Goal: Information Seeking & Learning: Learn about a topic

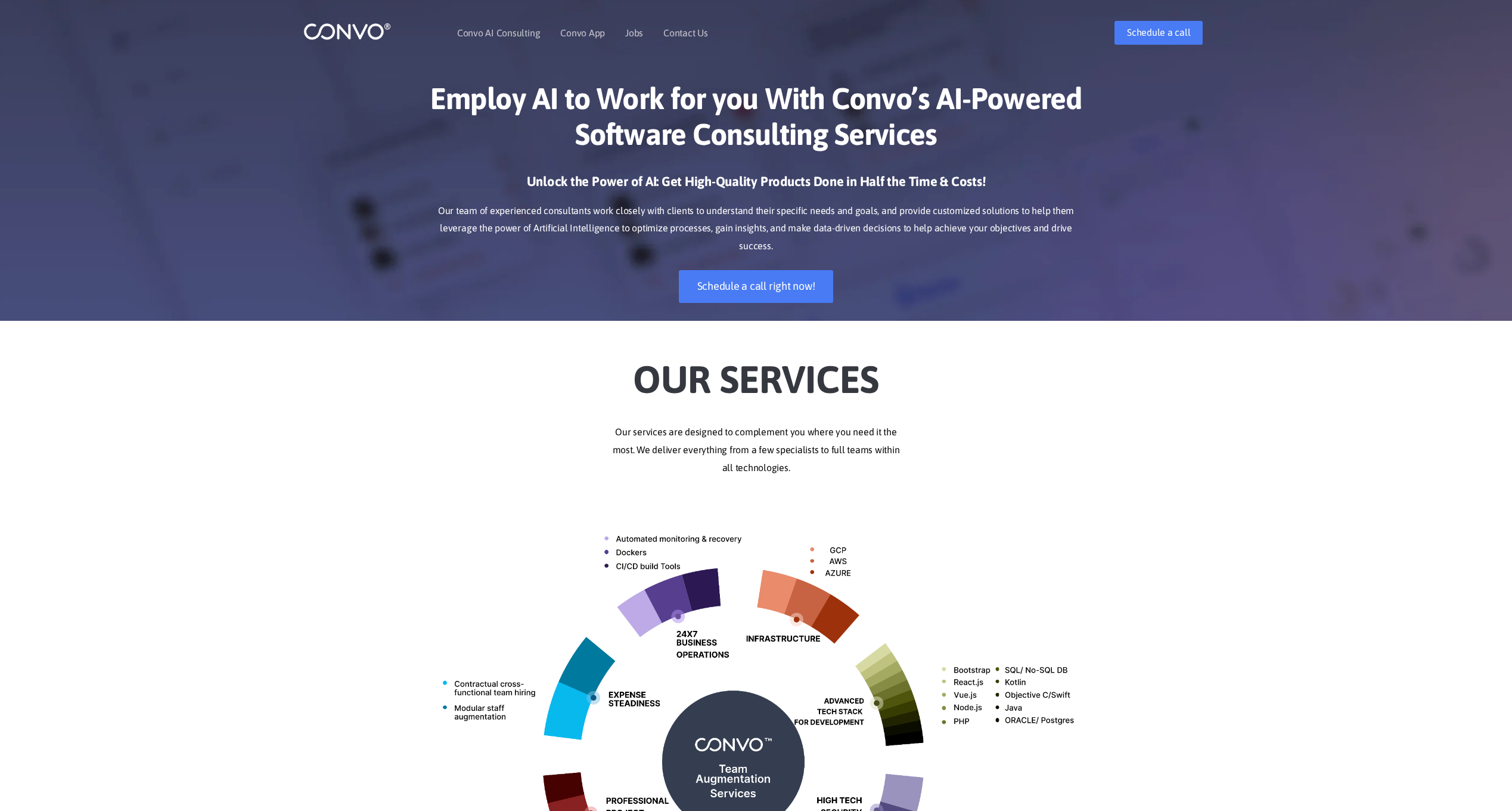
drag, startPoint x: 895, startPoint y: 195, endPoint x: 1305, endPoint y: 371, distance: 446.2
click at [1304, 372] on div "Our Services Our services are designed to complement you where you need it the …" at bounding box center [756, 679] width 1512 height 681
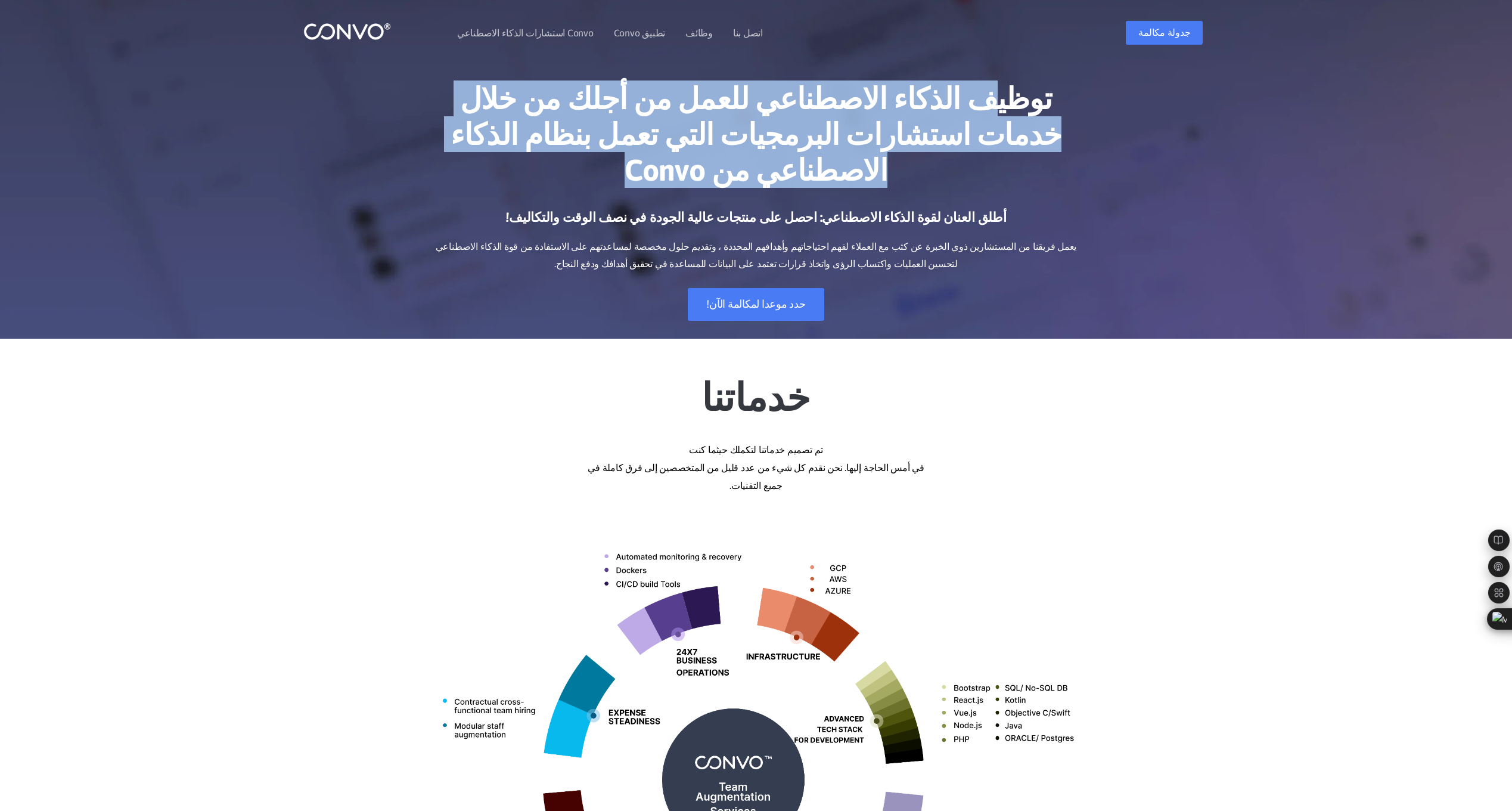
drag, startPoint x: 978, startPoint y: 118, endPoint x: 392, endPoint y: 144, distance: 586.6
click at [392, 144] on div "توظيف الذكاء الاصطناعي للعمل من أجلك من خلال خدمات استشارات البرمجيات التي تعمل…" at bounding box center [756, 200] width 1512 height 275
click at [995, 131] on h1 "توظيف الذكاء الاصطناعي للعمل من أجلك من خلال خدمات استشارات البرمجيات التي تعمل…" at bounding box center [756, 138] width 661 height 116
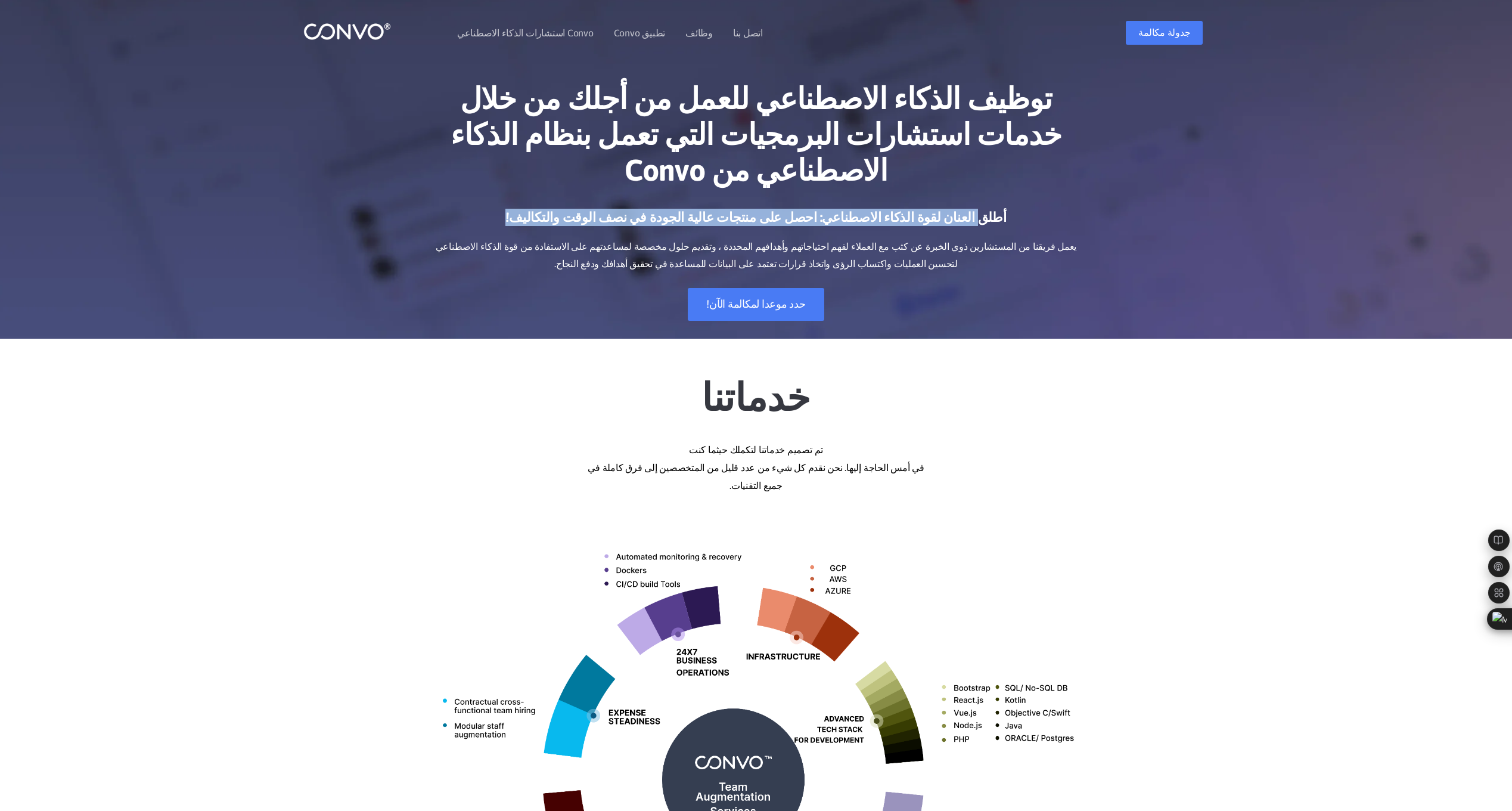
drag, startPoint x: 887, startPoint y: 177, endPoint x: 312, endPoint y: 187, distance: 575.1
click at [312, 187] on div "توظيف الذكاء الاصطناعي للعمل من أجلك من خلال خدمات استشارات البرمجيات التي تعمل…" at bounding box center [756, 200] width 1512 height 275
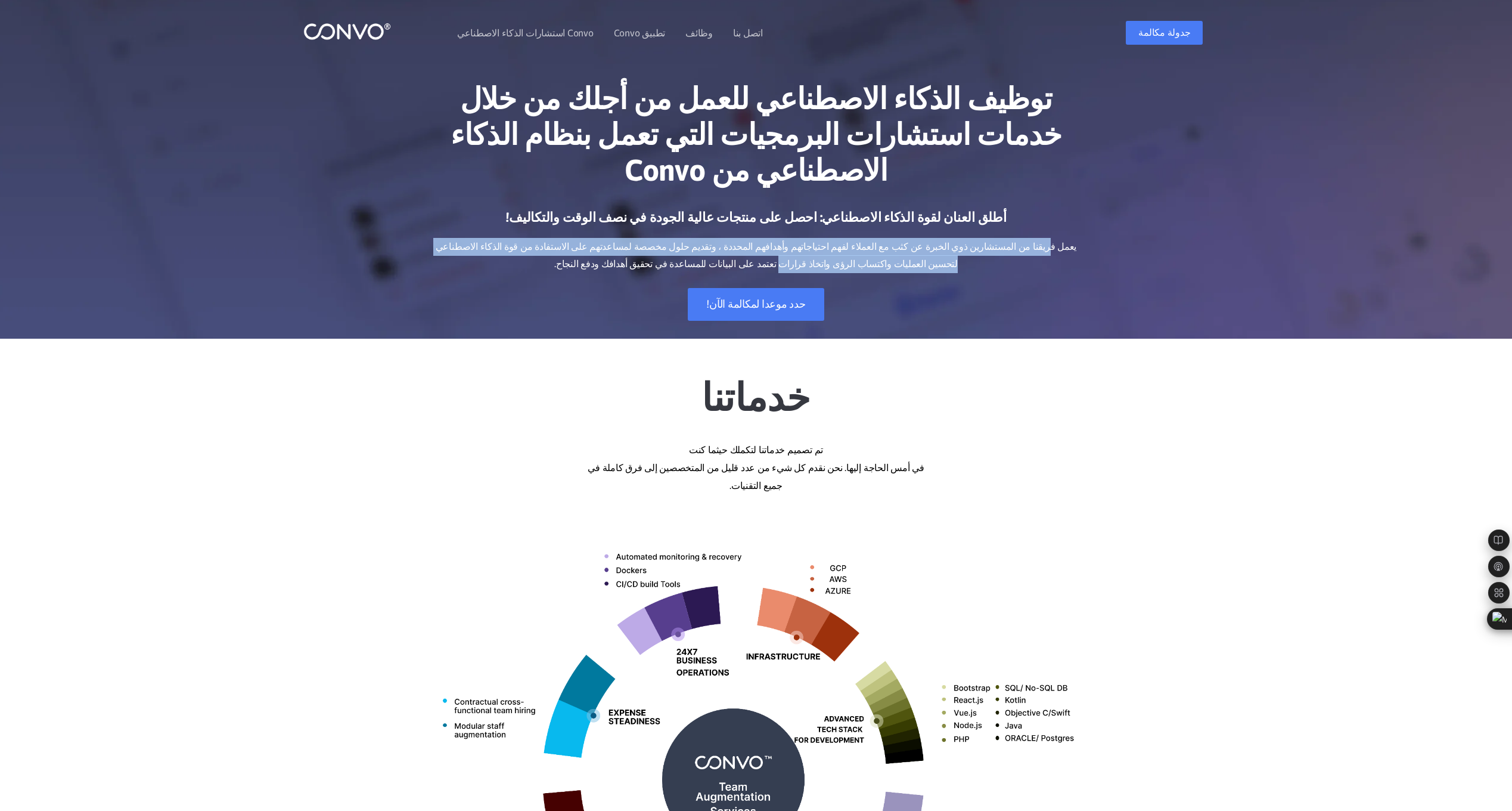
drag, startPoint x: 1062, startPoint y: 213, endPoint x: 414, endPoint y: 214, distance: 648.0
click at [414, 214] on div "توظيف الذكاء الاصطناعي للعمل من أجلك من خلال خدمات استشارات البرمجيات التي تعمل…" at bounding box center [756, 200] width 1512 height 275
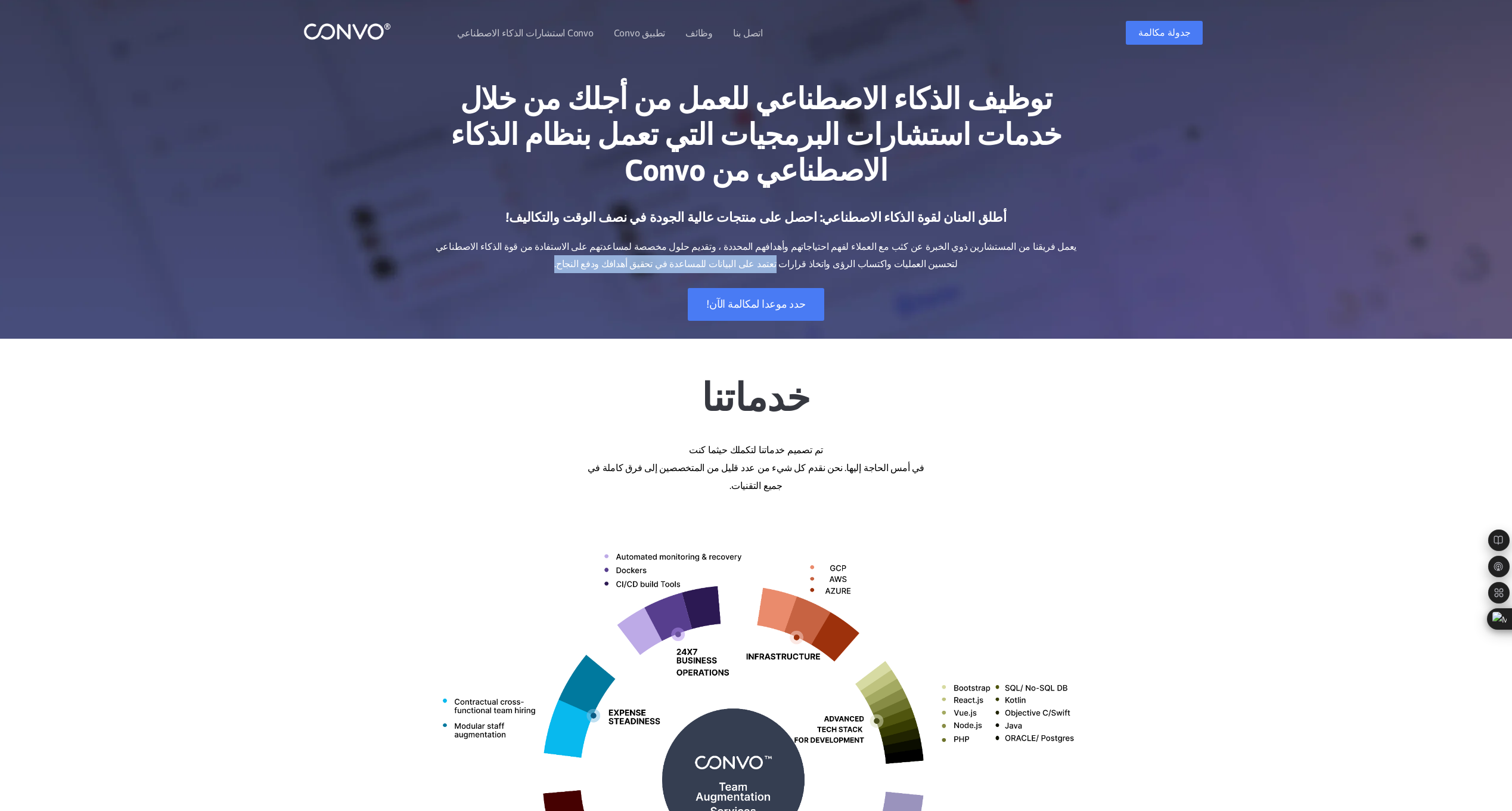
drag, startPoint x: 897, startPoint y: 225, endPoint x: 473, endPoint y: 226, distance: 424.0
click at [473, 238] on p "يعمل فريقنا من المستشارين ذوي الخبرة عن كثب مع العملاء لفهم احتياجاتهم وأهدافهم…" at bounding box center [756, 255] width 661 height 36
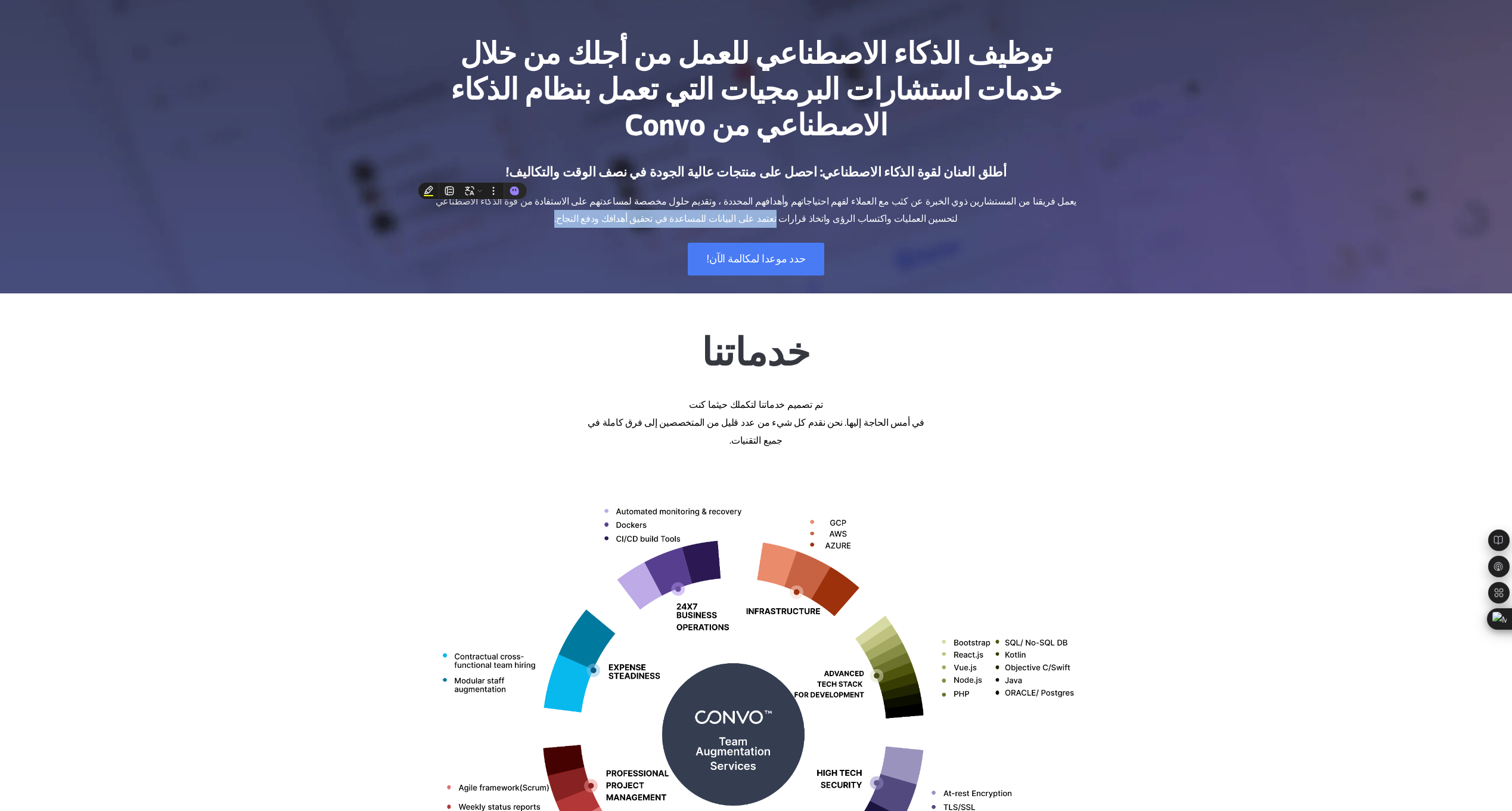
scroll to position [239, 0]
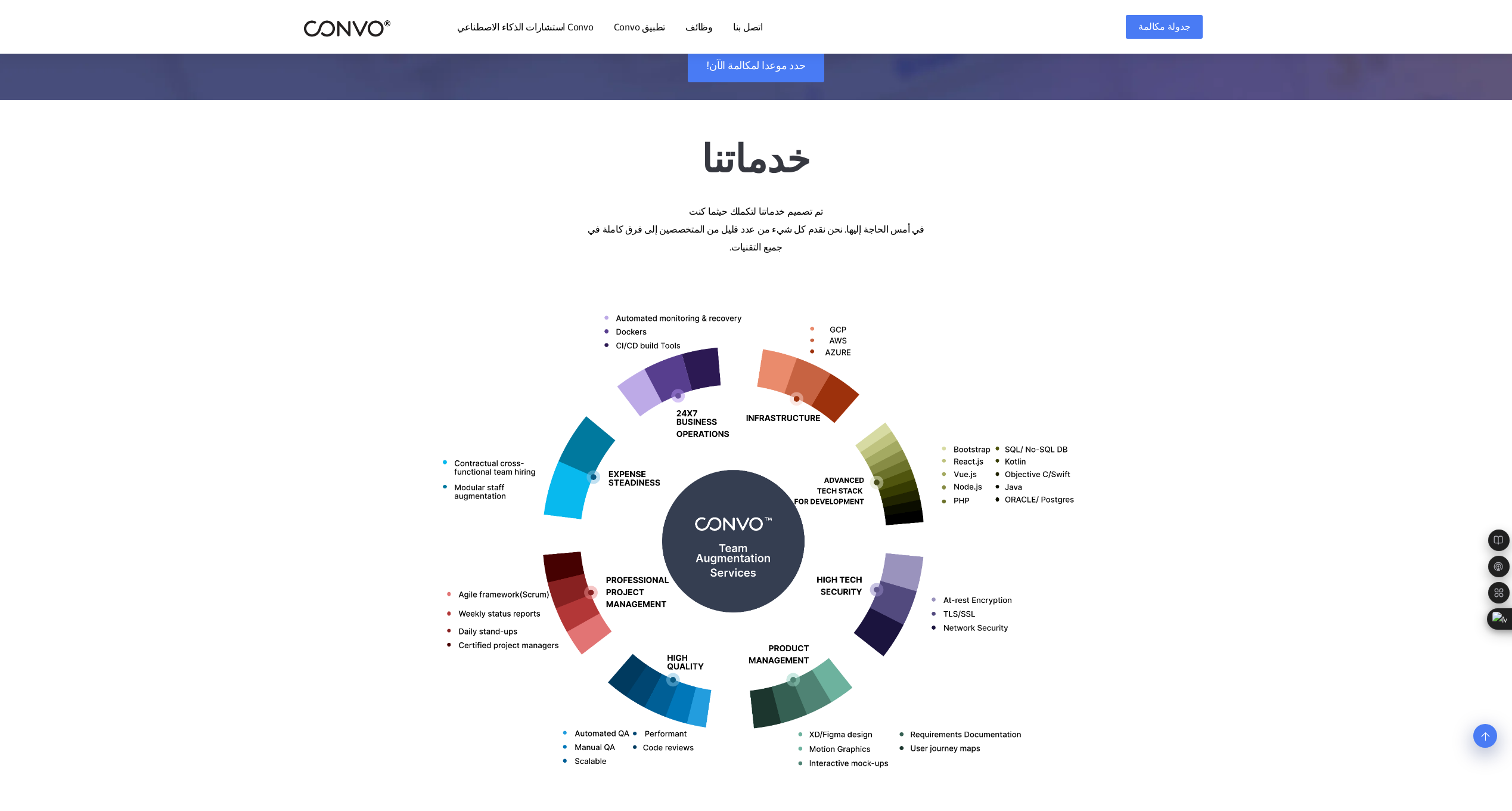
drag, startPoint x: 845, startPoint y: 292, endPoint x: 358, endPoint y: 305, distance: 487.2
drag, startPoint x: 579, startPoint y: 401, endPoint x: 337, endPoint y: 395, distance: 242.1
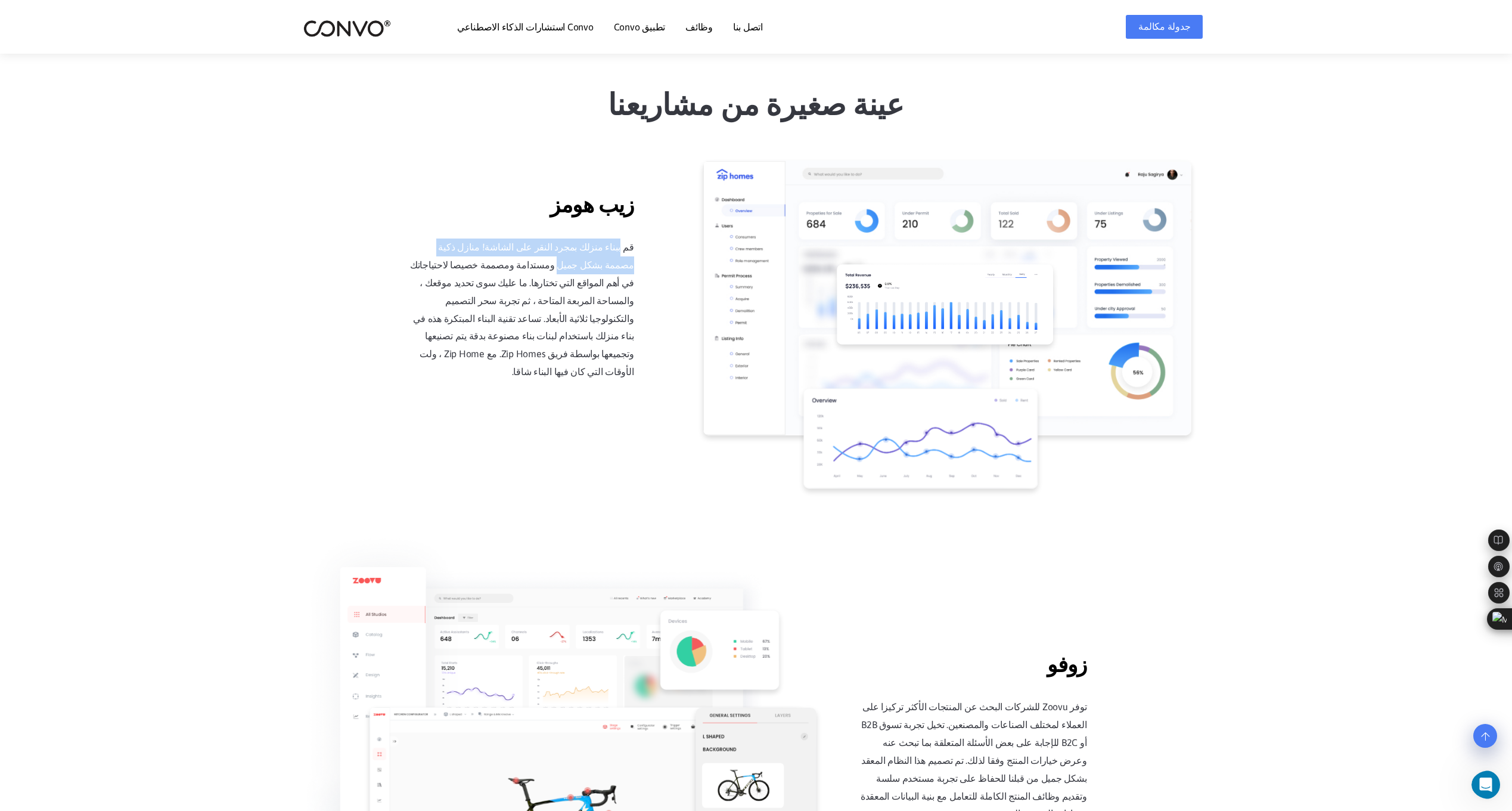
scroll to position [0, 0]
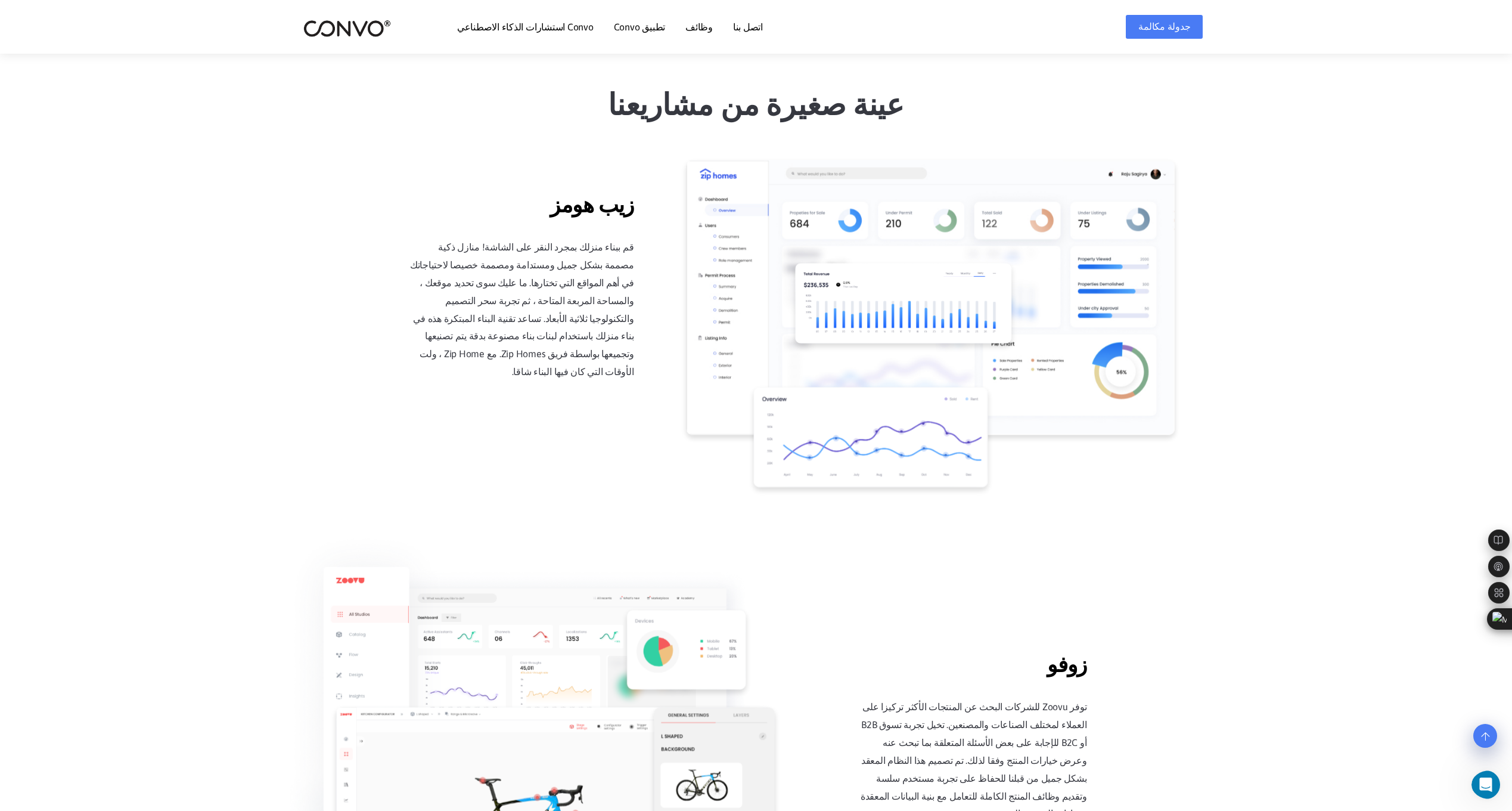
click at [1371, 35] on header "Convo استشارات الذكاء الاصطناعي تطبيق Convo ميزات تطبيق Convo وظائف اتصل بنا جد…" at bounding box center [756, 26] width 1512 height 53
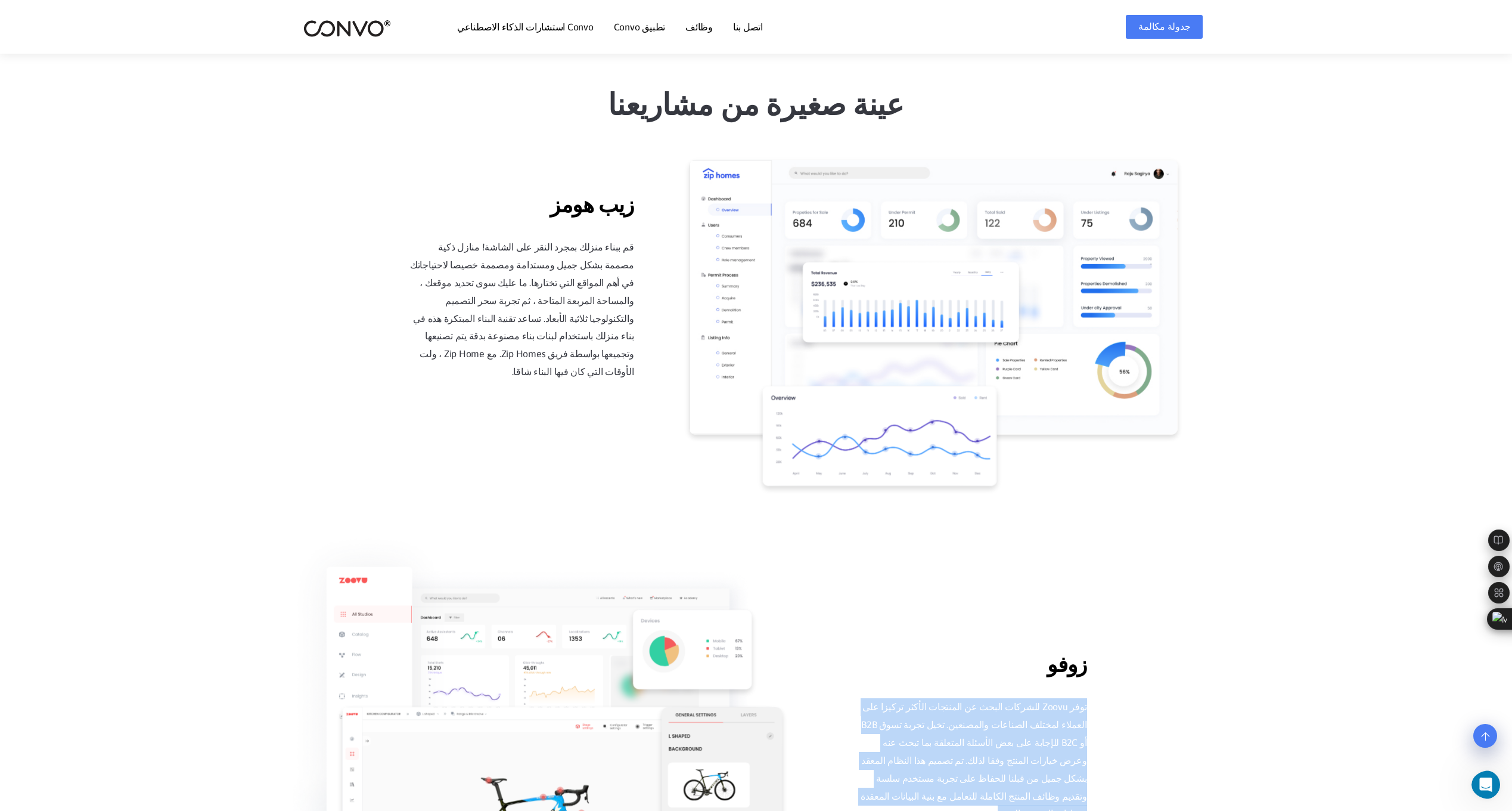
drag, startPoint x: 1046, startPoint y: 153, endPoint x: 1146, endPoint y: 54, distance: 140.7
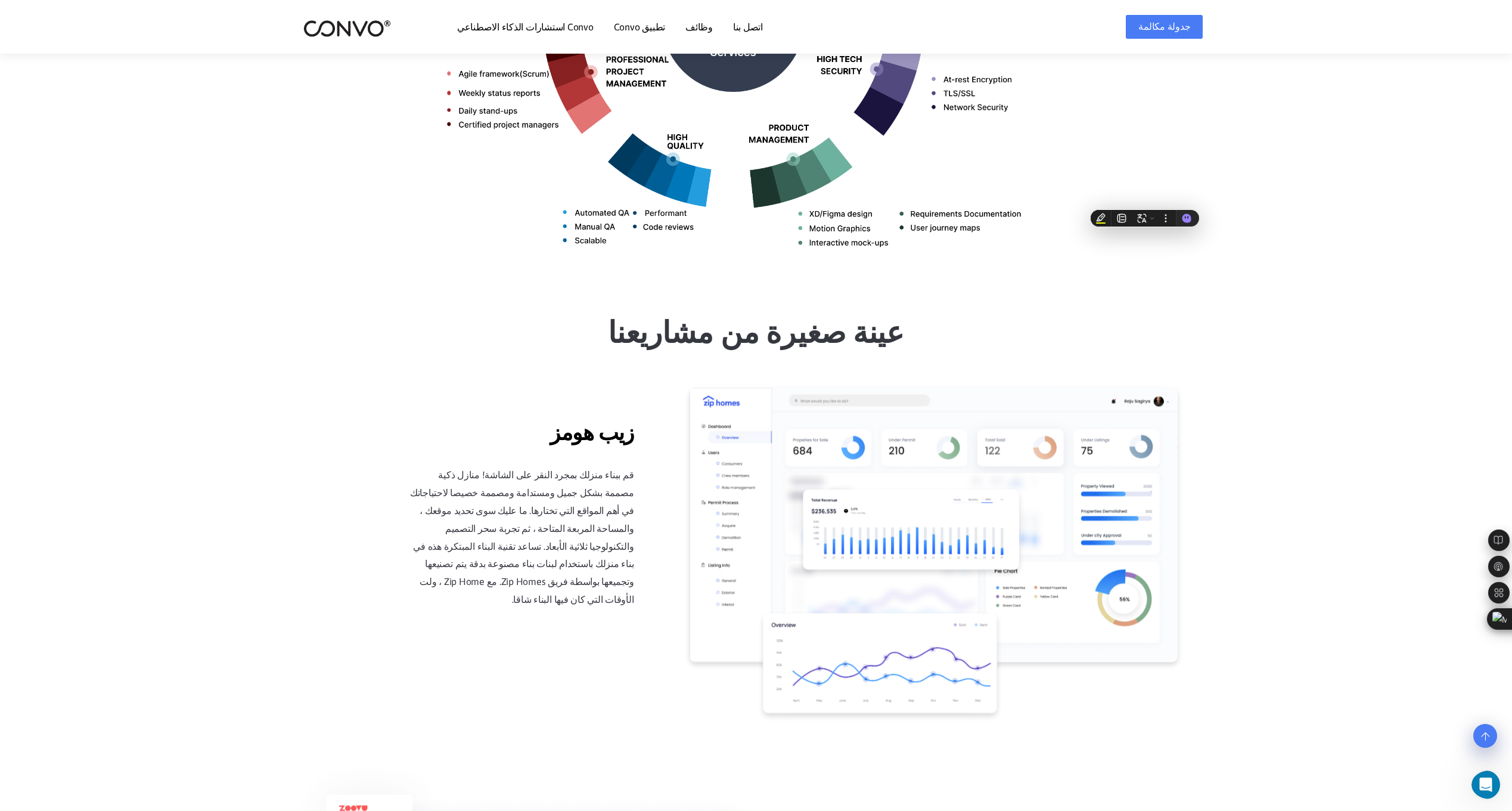
scroll to position [748, 0]
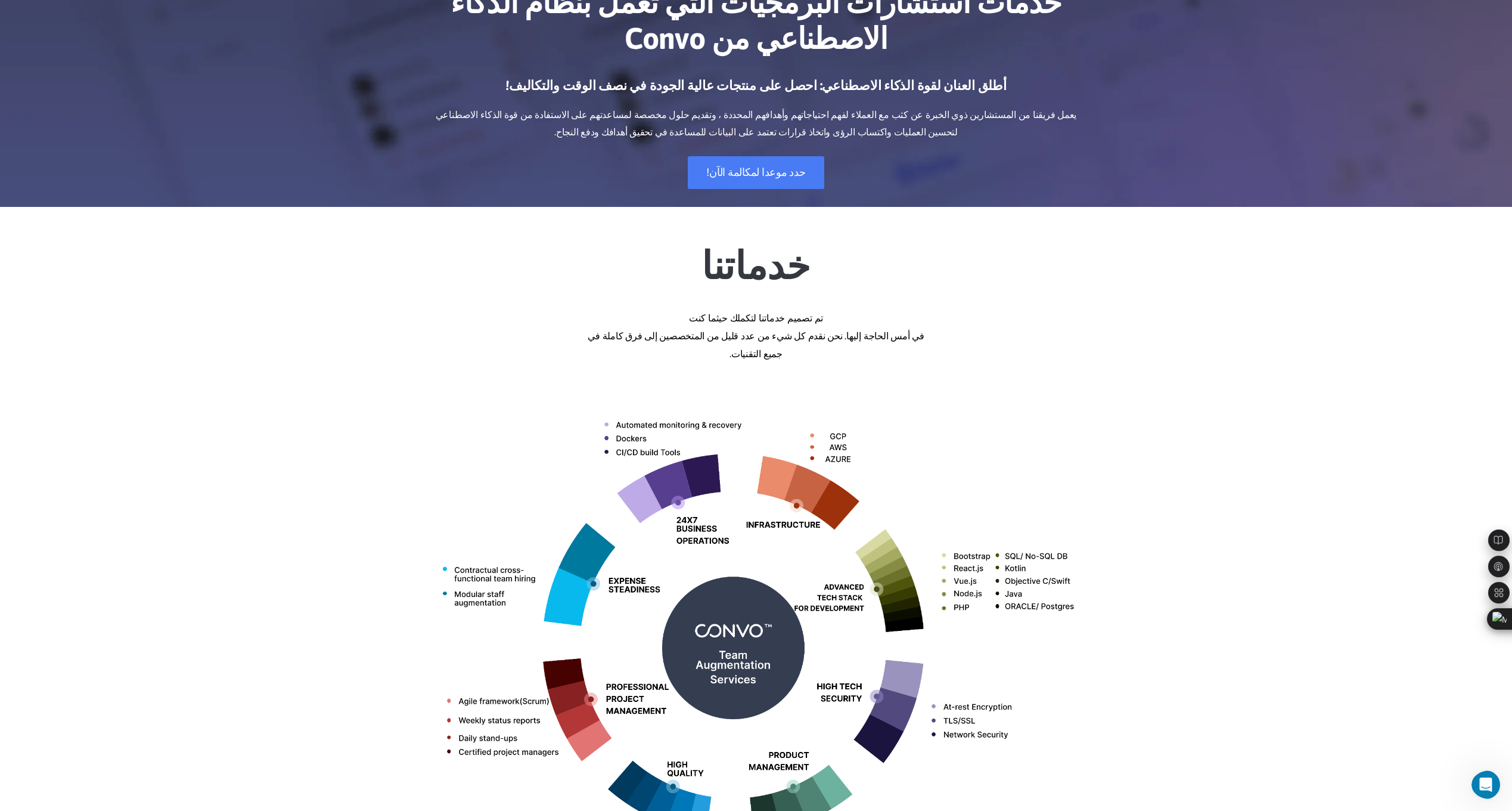
scroll to position [0, 0]
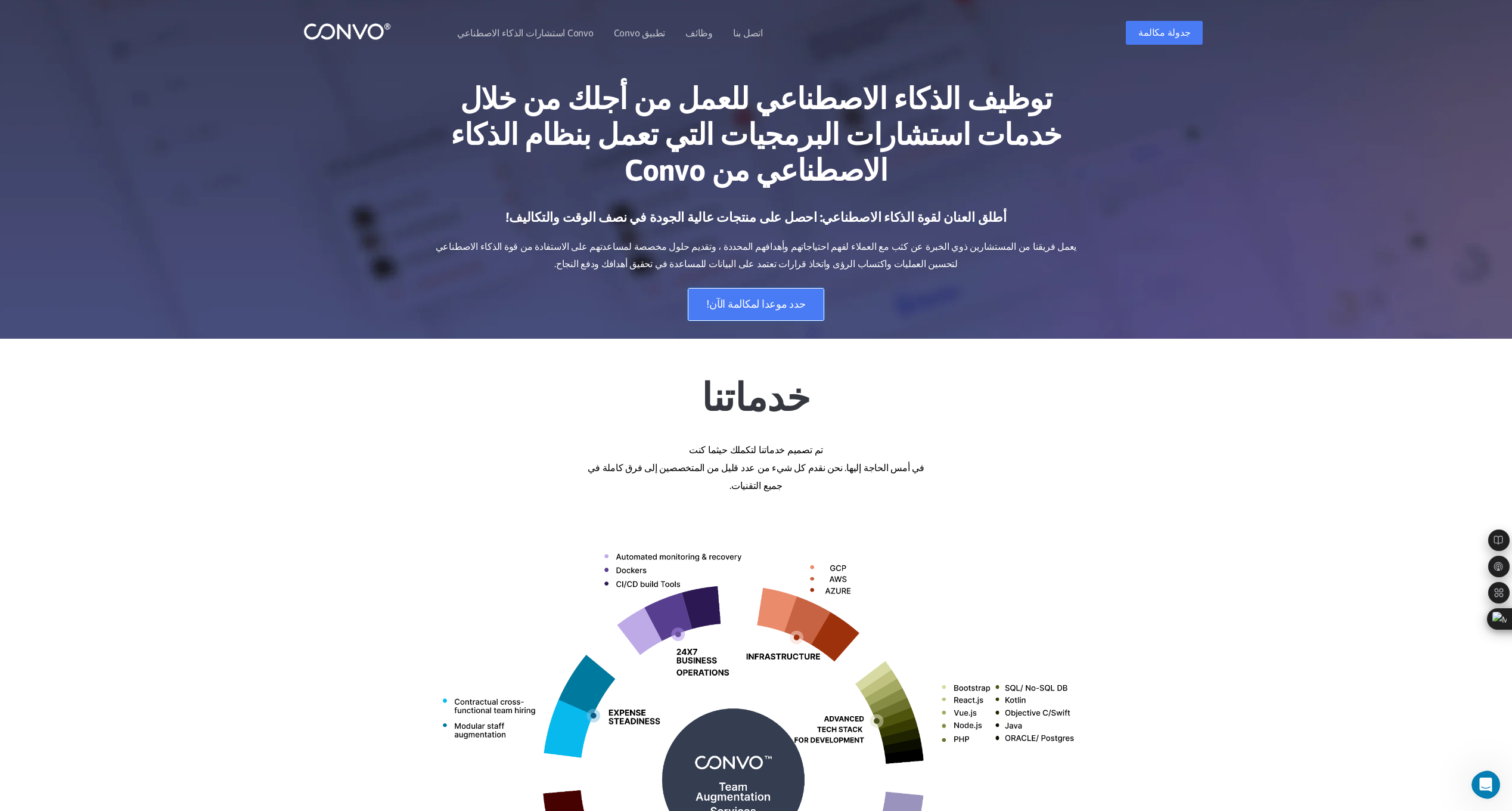
click at [806, 288] on link "حدد موعدا لمكالمة الآن!" at bounding box center [756, 304] width 136 height 33
